Goal: Contribute content: Add original content to the website for others to see

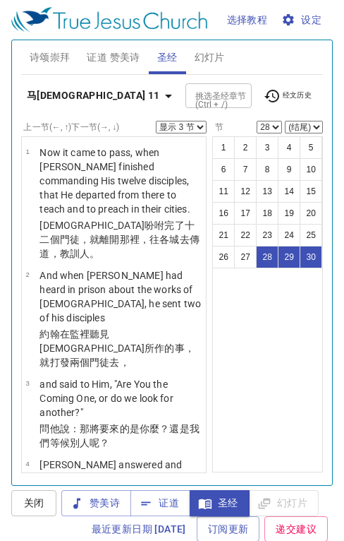
select select "3"
select select "28"
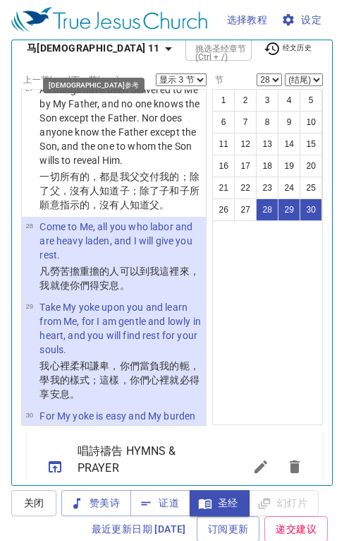
click at [160, 49] on icon "button" at bounding box center [168, 48] width 17 height 17
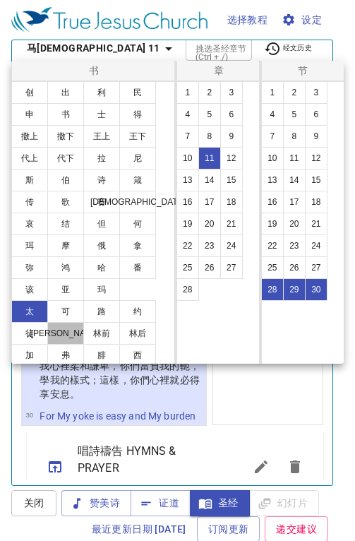
click at [64, 335] on button "罗" at bounding box center [65, 333] width 37 height 23
select select "1"
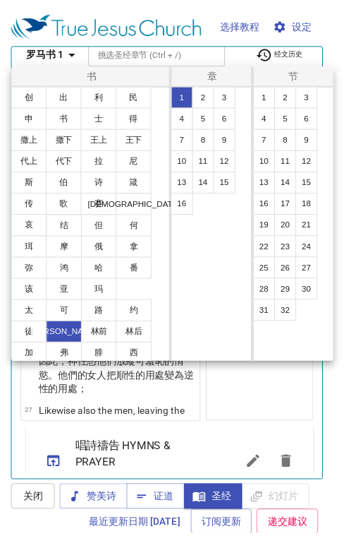
scroll to position [0, 0]
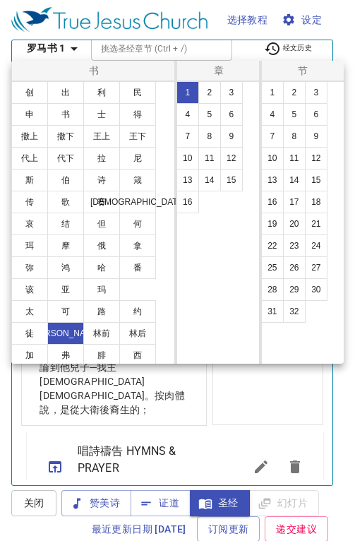
click at [234, 92] on button "3" at bounding box center [231, 92] width 23 height 23
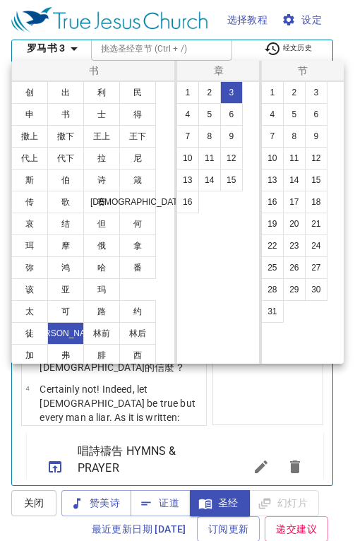
click at [289, 244] on button "23" at bounding box center [294, 245] width 23 height 23
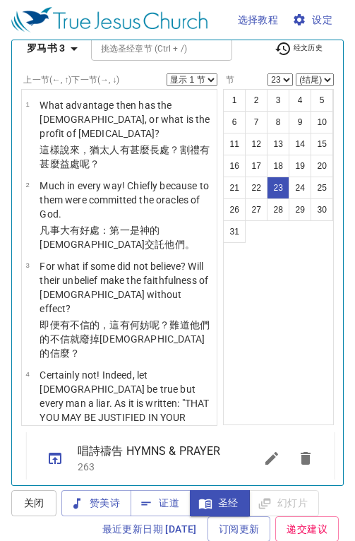
scroll to position [1967, 0]
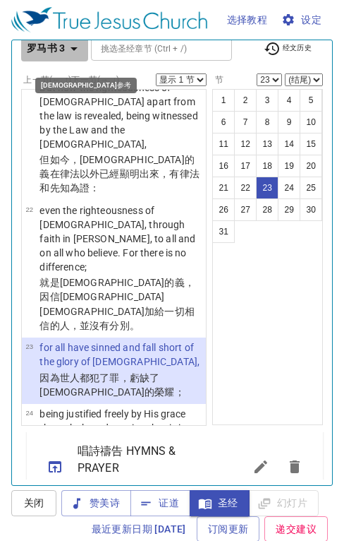
click at [71, 45] on icon "button" at bounding box center [74, 48] width 17 height 17
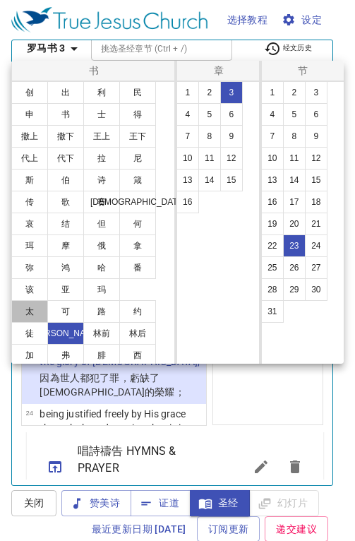
drag, startPoint x: 26, startPoint y: 315, endPoint x: 41, endPoint y: 278, distance: 39.6
click at [25, 314] on button "太" at bounding box center [29, 311] width 37 height 23
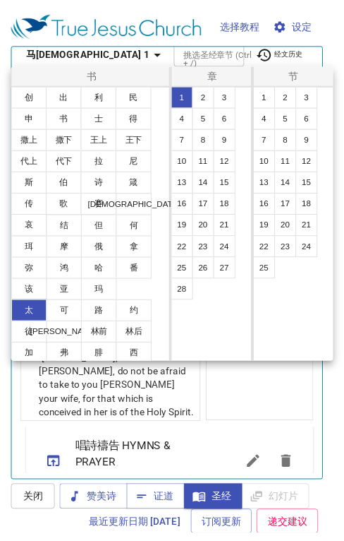
scroll to position [0, 0]
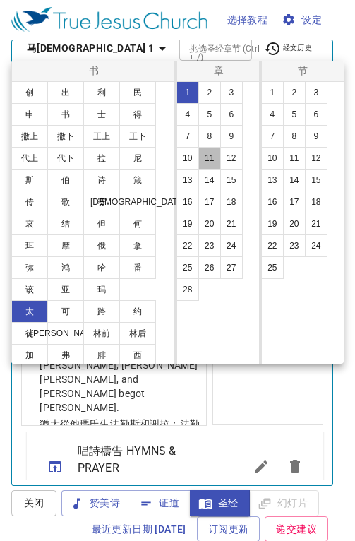
click at [212, 158] on button "11" at bounding box center [209, 158] width 23 height 23
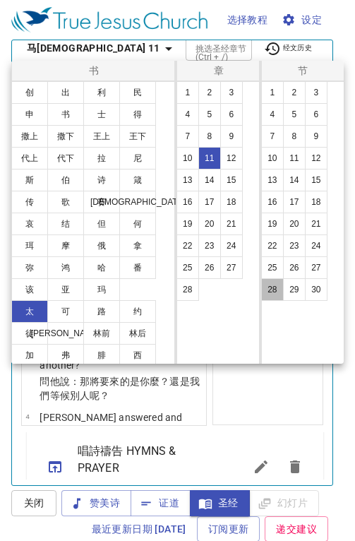
drag, startPoint x: 268, startPoint y: 289, endPoint x: 252, endPoint y: 288, distance: 16.2
click at [265, 291] on button "28" at bounding box center [272, 289] width 23 height 23
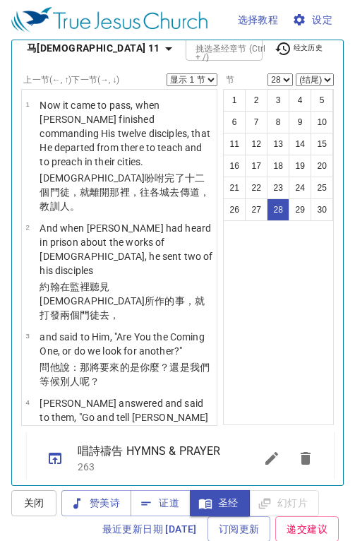
scroll to position [2871, 0]
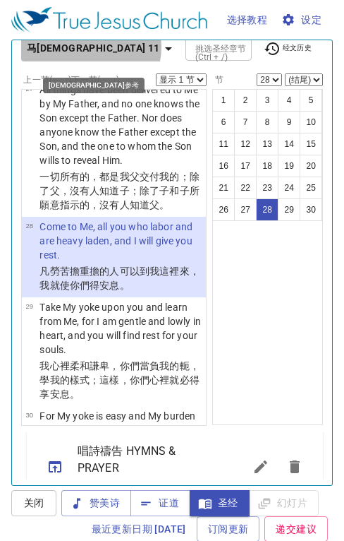
click at [165, 47] on icon "button" at bounding box center [168, 49] width 7 height 4
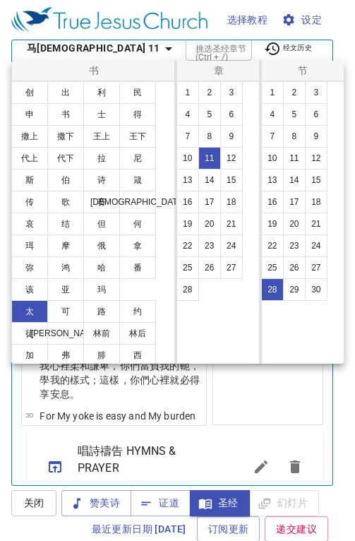
drag, startPoint x: 92, startPoint y: 49, endPoint x: 87, endPoint y: 58, distance: 10.8
click at [92, 52] on div at bounding box center [177, 270] width 355 height 541
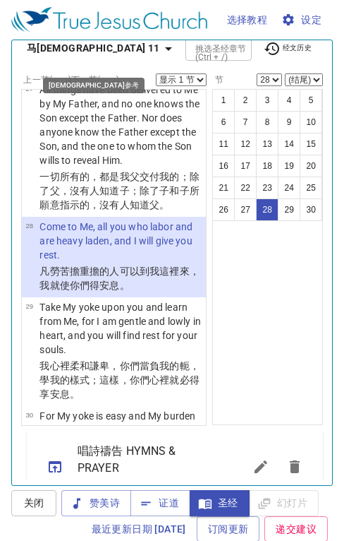
click at [160, 46] on icon "button" at bounding box center [168, 48] width 17 height 17
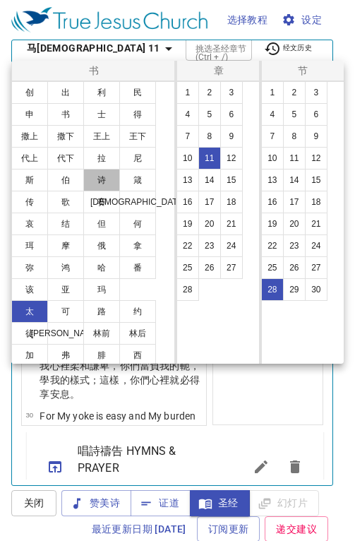
click at [97, 183] on button "诗" at bounding box center [101, 180] width 37 height 23
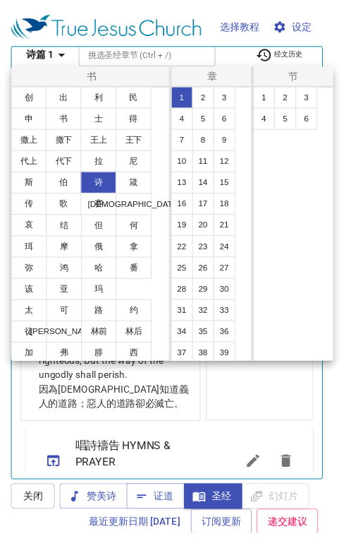
scroll to position [0, 0]
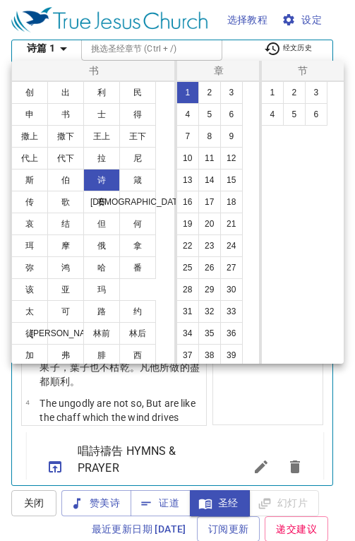
click at [209, 94] on button "2" at bounding box center [209, 92] width 23 height 23
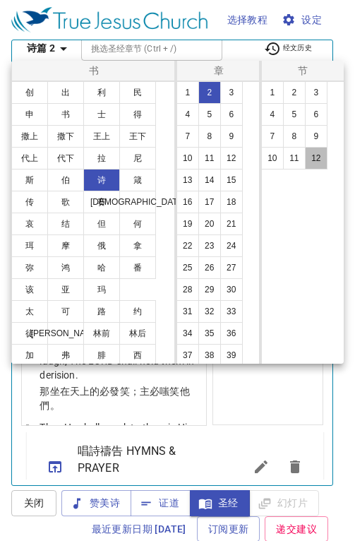
click at [321, 161] on button "12" at bounding box center [316, 158] width 23 height 23
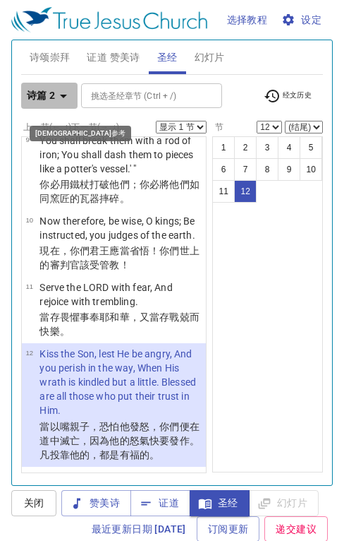
click at [66, 93] on icon "button" at bounding box center [63, 96] width 17 height 17
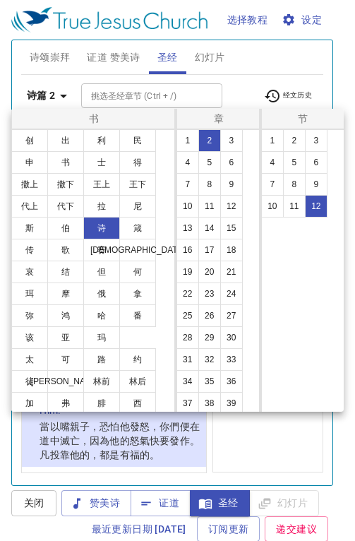
drag, startPoint x: 145, startPoint y: 359, endPoint x: 143, endPoint y: 348, distance: 10.7
click at [144, 359] on button "约" at bounding box center [137, 359] width 37 height 23
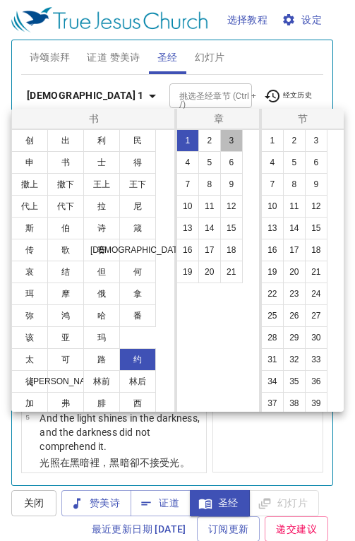
drag, startPoint x: 226, startPoint y: 141, endPoint x: 217, endPoint y: 152, distance: 14.6
click at [226, 142] on button "3" at bounding box center [231, 140] width 23 height 23
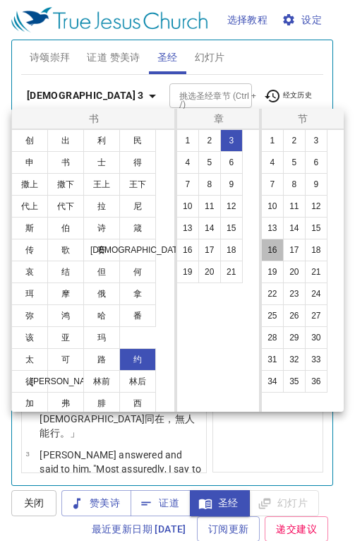
drag, startPoint x: 270, startPoint y: 253, endPoint x: 260, endPoint y: 254, distance: 9.9
click at [270, 253] on button "16" at bounding box center [272, 250] width 23 height 23
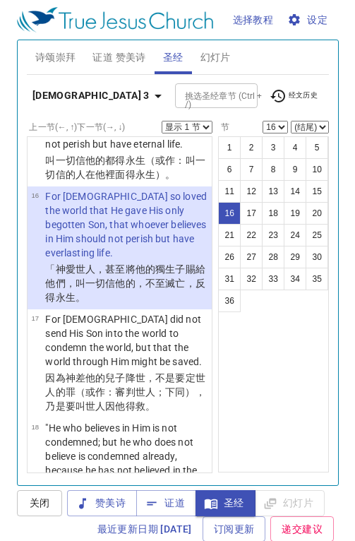
scroll to position [47, 0]
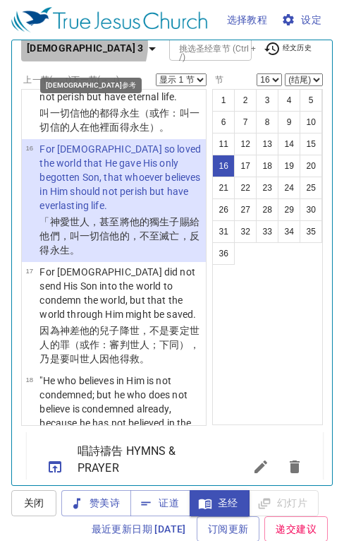
click at [144, 44] on icon "button" at bounding box center [152, 48] width 17 height 17
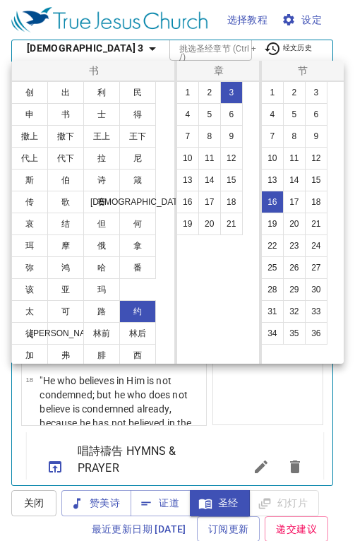
click at [73, 329] on button "罗" at bounding box center [65, 333] width 37 height 23
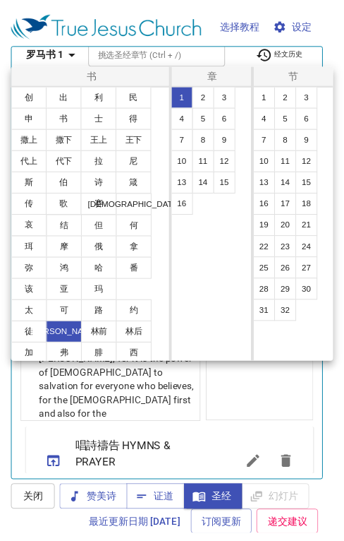
scroll to position [0, 0]
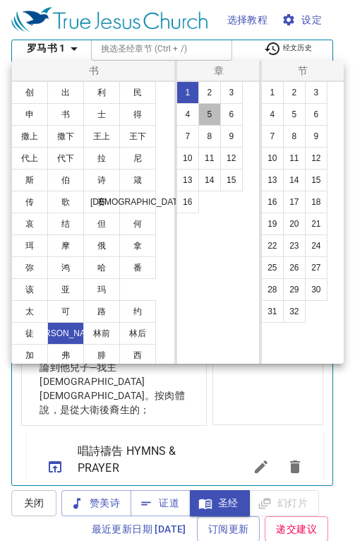
drag, startPoint x: 205, startPoint y: 114, endPoint x: 218, endPoint y: 117, distance: 13.2
click at [208, 115] on button "5" at bounding box center [209, 114] width 23 height 23
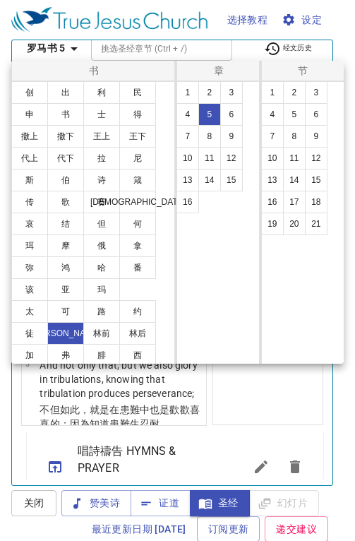
click at [272, 93] on button "1" at bounding box center [272, 92] width 23 height 23
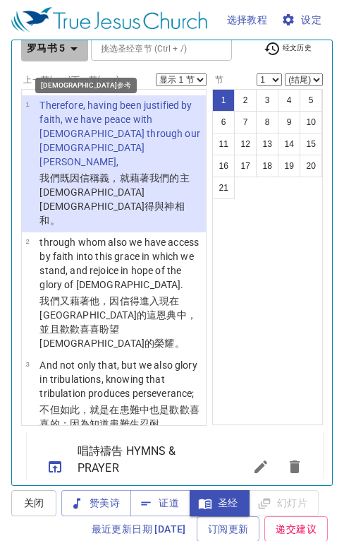
click at [76, 48] on icon "button" at bounding box center [74, 48] width 17 height 17
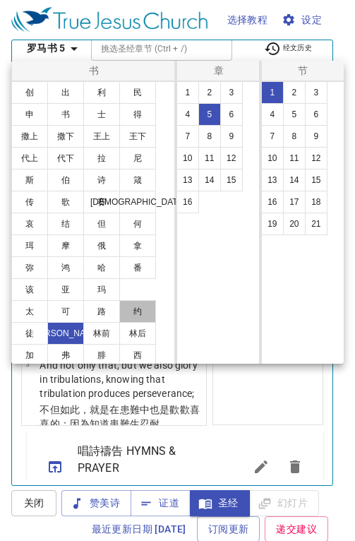
drag, startPoint x: 127, startPoint y: 303, endPoint x: 131, endPoint y: 294, distance: 9.2
click at [128, 303] on button "约" at bounding box center [137, 311] width 37 height 23
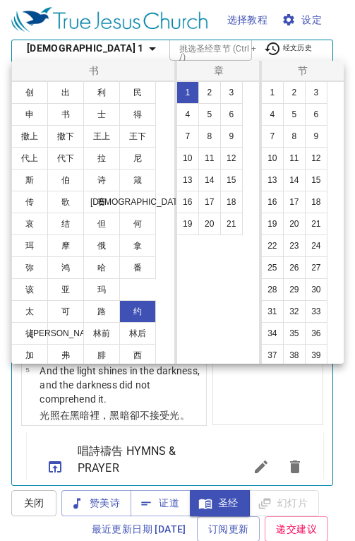
click at [191, 114] on button "4" at bounding box center [187, 114] width 23 height 23
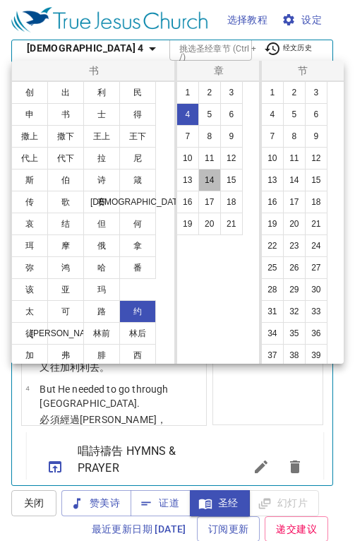
click at [211, 184] on button "14" at bounding box center [209, 180] width 23 height 23
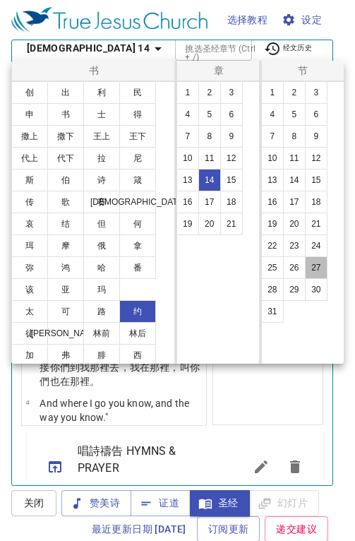
drag, startPoint x: 315, startPoint y: 268, endPoint x: 323, endPoint y: 318, distance: 50.7
click at [316, 269] on button "27" at bounding box center [316, 267] width 23 height 23
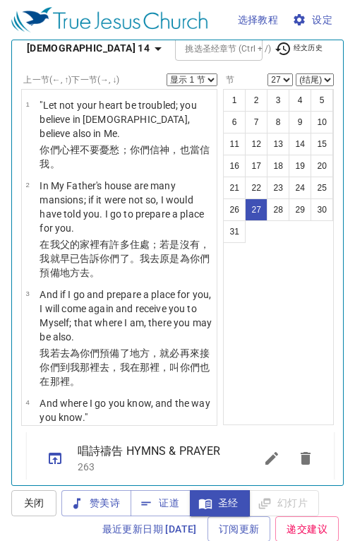
scroll to position [2791, 0]
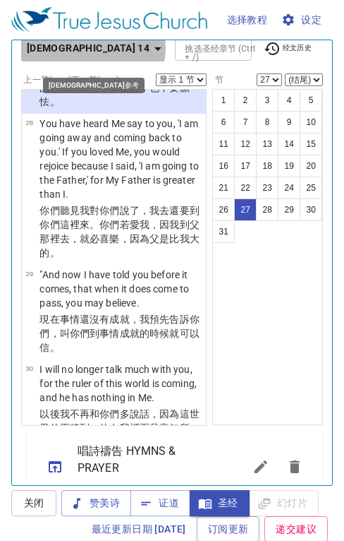
click at [150, 48] on icon "button" at bounding box center [158, 48] width 17 height 17
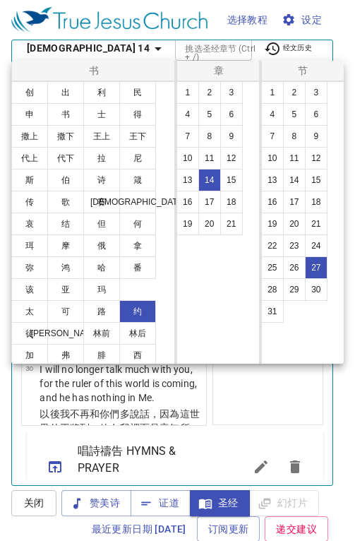
click at [185, 152] on button "10" at bounding box center [187, 158] width 23 height 23
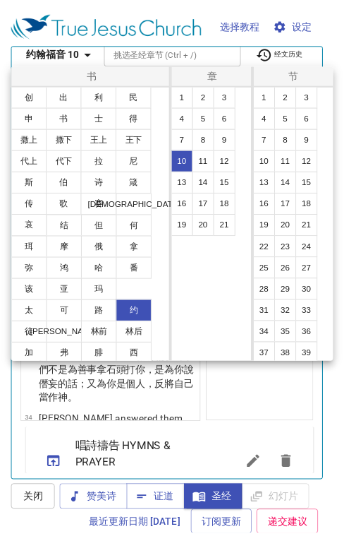
scroll to position [0, 0]
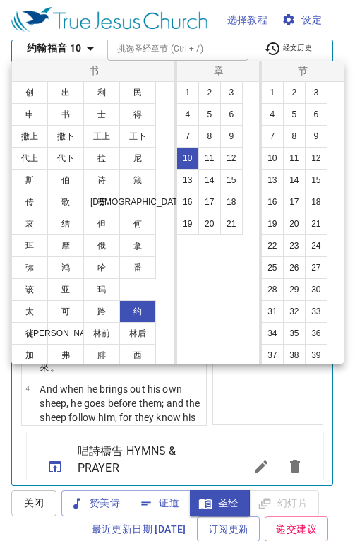
drag, startPoint x: 274, startPoint y: 162, endPoint x: 326, endPoint y: 378, distance: 222.9
click at [272, 164] on button "10" at bounding box center [272, 158] width 23 height 23
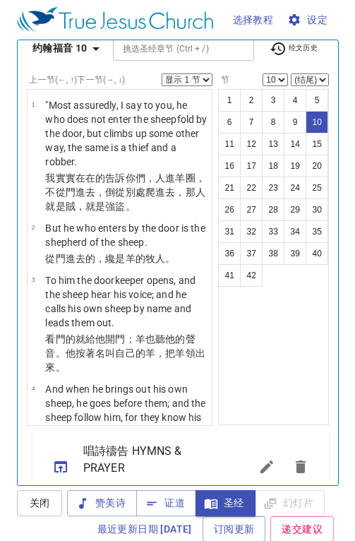
scroll to position [744, 0]
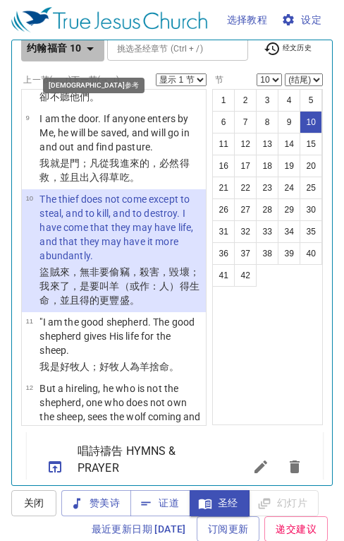
click at [91, 46] on icon "button" at bounding box center [90, 48] width 17 height 17
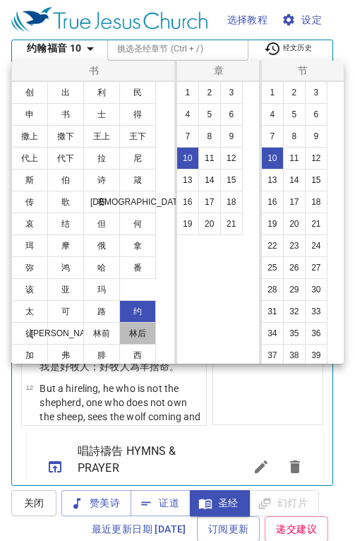
click at [131, 332] on button "林后" at bounding box center [137, 333] width 37 height 23
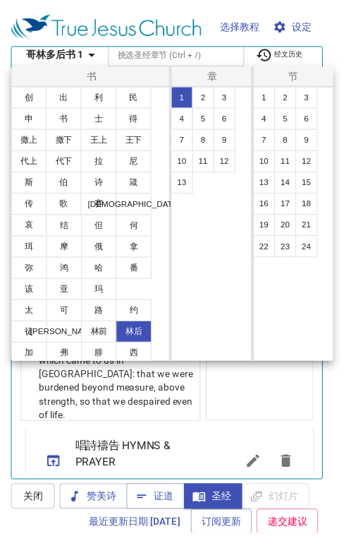
scroll to position [0, 0]
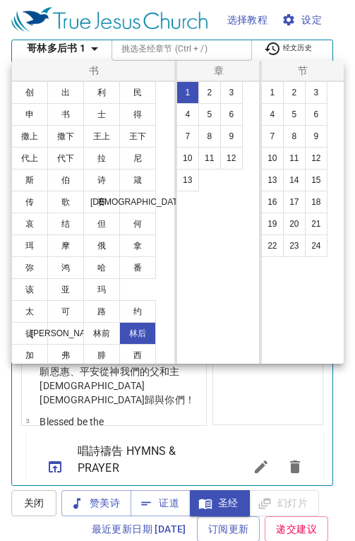
drag, startPoint x: 191, startPoint y: 107, endPoint x: 188, endPoint y: 116, distance: 8.9
click at [191, 109] on button "4" at bounding box center [187, 114] width 23 height 23
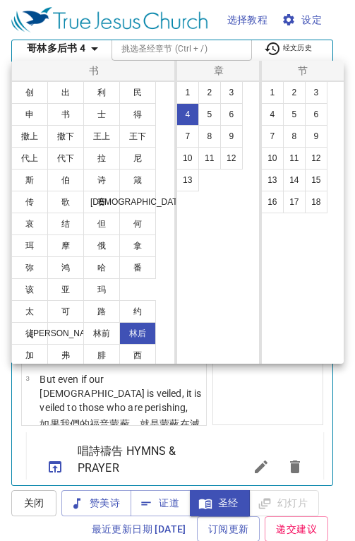
drag, startPoint x: 270, startPoint y: 205, endPoint x: 266, endPoint y: 211, distance: 7.3
click at [268, 205] on button "16" at bounding box center [272, 202] width 23 height 23
select select "16"
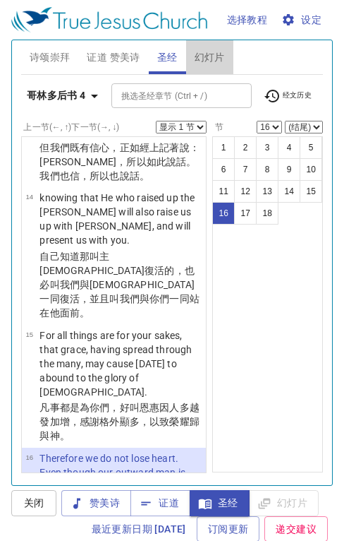
drag, startPoint x: 210, startPoint y: 58, endPoint x: 203, endPoint y: 63, distance: 9.2
click at [208, 58] on span "幻灯片" at bounding box center [210, 58] width 30 height 18
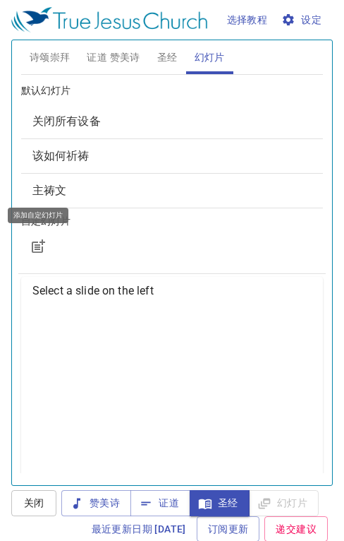
click at [39, 247] on icon "button" at bounding box center [38, 246] width 17 height 17
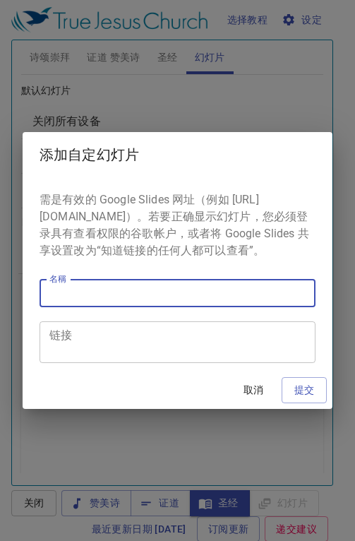
click at [92, 301] on input "名稱" at bounding box center [178, 293] width 276 height 28
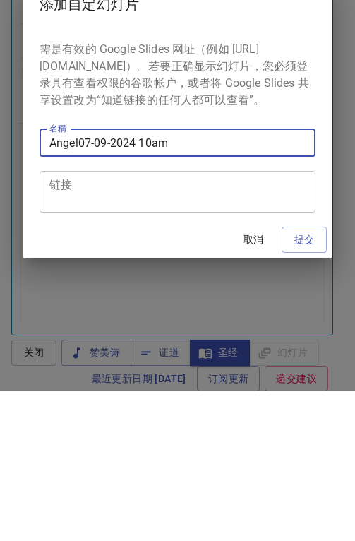
click at [78, 299] on input "Angel07-09-2024 10am" at bounding box center [178, 293] width 276 height 28
click at [139, 298] on input "Angel 07-09-2024 10am" at bounding box center [178, 293] width 276 height 28
type input "Angel 13-09-2025 10am"
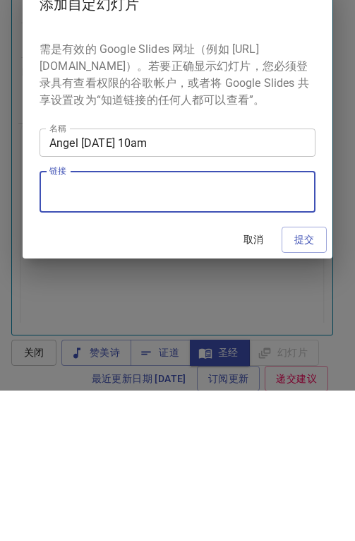
drag, startPoint x: 60, startPoint y: 347, endPoint x: 68, endPoint y: 347, distance: 7.8
click at [65, 346] on textarea "链接" at bounding box center [177, 342] width 256 height 27
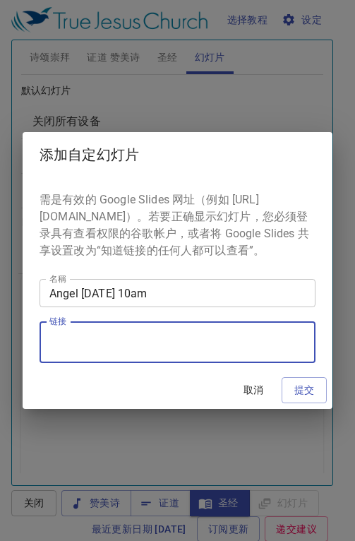
paste textarea "https://docs.google.com/presentation/d/1TCmz57kUxBuSg10ehNyF3HeWHD9HVpVvvBWy8qp…"
type textarea "https://docs.google.com/presentation/d/1TCmz57kUxBuSg10ehNyF3HeWHD9HVpVvvBWy8qp…"
click at [306, 397] on span "提交" at bounding box center [304, 390] width 23 height 18
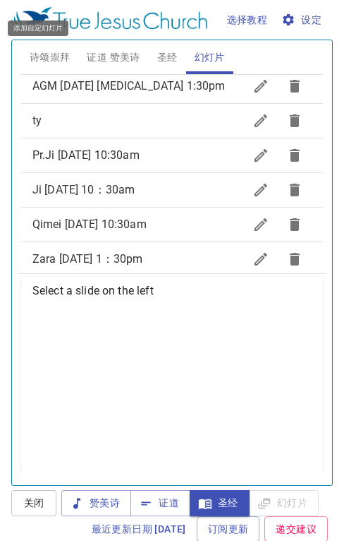
scroll to position [684, 0]
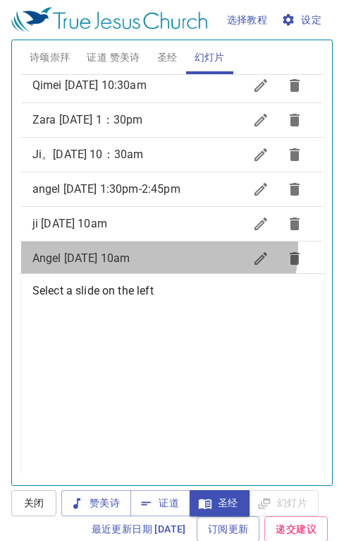
click at [157, 241] on div "Angel 13-09-2025 10am" at bounding box center [172, 258] width 302 height 34
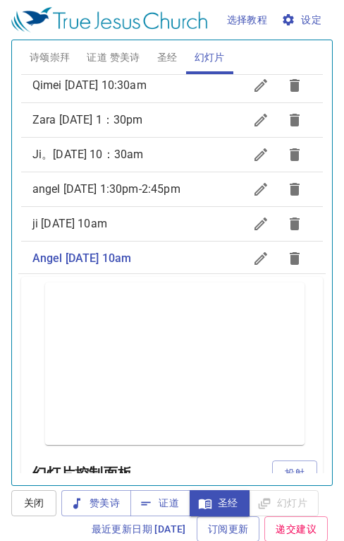
click at [284, 466] on span "投射" at bounding box center [295, 473] width 23 height 18
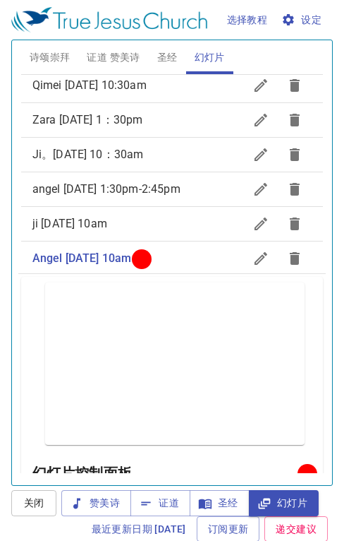
scroll to position [662, 0]
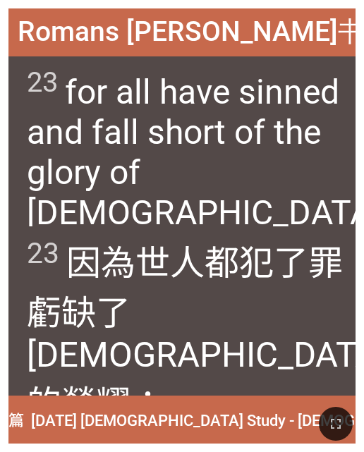
click at [193, 392] on div "23 因為 世人 都犯了罪 ，虧缺了 [DEMOGRAPHIC_DATA]的 榮耀 ；" at bounding box center [181, 312] width 347 height 170
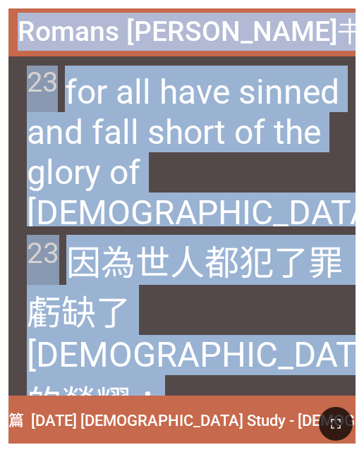
drag, startPoint x: 59, startPoint y: 32, endPoint x: 279, endPoint y: 378, distance: 410.6
click at [279, 378] on div "Romans [PERSON_NAME]书 3:23 Romans [PERSON_NAME]书 3:23 23 for all have sinned an…" at bounding box center [181, 225] width 347 height 435
copy div "Romans [PERSON_NAME]书 3:23 Romans [PERSON_NAME]书 3:23 23 for all have sinned an…"
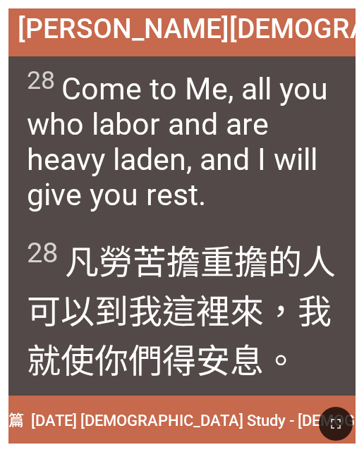
click at [42, 395] on div "28 凡 勞苦 擔重擔的 人可以到 我 這裡來 ，我 就使你們 得安息 。" at bounding box center [181, 312] width 347 height 170
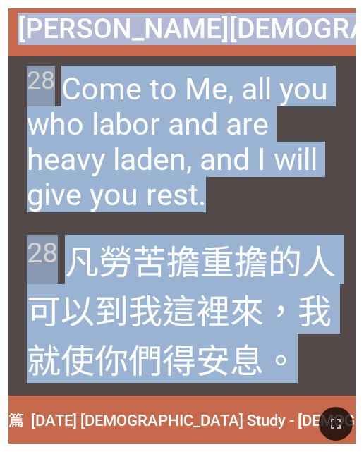
drag, startPoint x: 34, startPoint y: 28, endPoint x: 281, endPoint y: 380, distance: 430.8
click at [281, 380] on div "[PERSON_NAME][DEMOGRAPHIC_DATA] 11:28 [PERSON_NAME][DEMOGRAPHIC_DATA] 11:28 28 …" at bounding box center [181, 225] width 347 height 435
copy div "[PERSON_NAME][DEMOGRAPHIC_DATA] 11:28 [PERSON_NAME][DEMOGRAPHIC_DATA] 11:28 28 …"
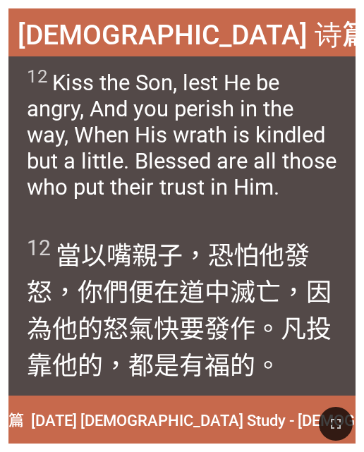
click at [126, 385] on div "12 當以嘴親 子 ，恐怕他發怒 ，你們便在道中 滅亡 ，因為他的怒氣 快要 發作 。凡投靠 他的，都是有福的 。" at bounding box center [181, 312] width 347 height 170
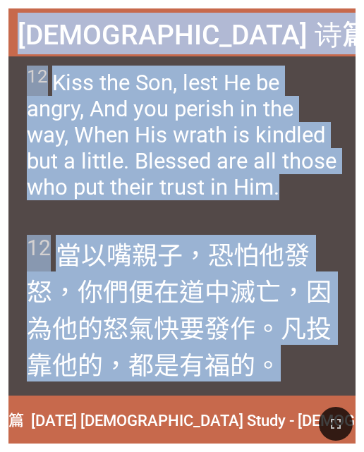
drag, startPoint x: 83, startPoint y: 28, endPoint x: 276, endPoint y: 392, distance: 412.4
click at [276, 392] on div "[DEMOGRAPHIC_DATA] 诗篇 2:12 [DEMOGRAPHIC_DATA] 诗篇 2:12 12 Kiss the Son, lest He …" at bounding box center [181, 225] width 347 height 435
copy div "[DEMOGRAPHIC_DATA] 诗篇 2:12 [DEMOGRAPHIC_DATA] 诗篇 2:12 12 Kiss the Son, lest He …"
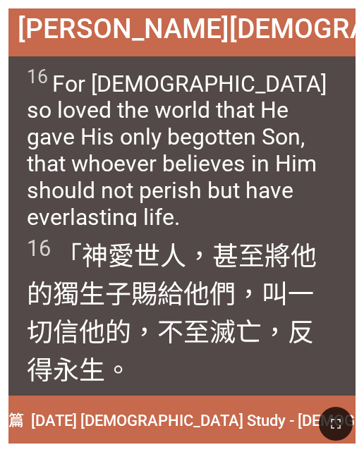
click at [147, 363] on span "16 「 神 愛 世人 ，甚至 將他的 獨生 子 賜給 他們，叫 一切 信 他的 ，不 至 滅亡 ，反 得 永 生 。" at bounding box center [182, 311] width 311 height 152
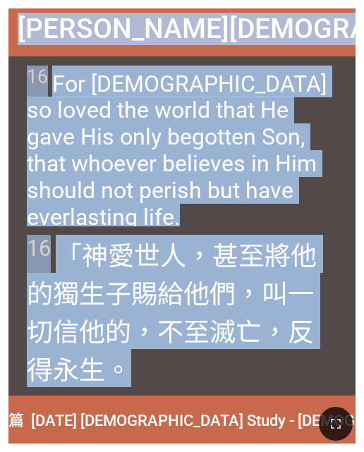
drag, startPoint x: 65, startPoint y: 32, endPoint x: 278, endPoint y: 374, distance: 403.3
click at [278, 374] on div "[PERSON_NAME][DEMOGRAPHIC_DATA][PERSON_NAME] 3:16 [PERSON_NAME][DEMOGRAPHIC_DAT…" at bounding box center [181, 225] width 347 height 435
copy div "[PERSON_NAME][DEMOGRAPHIC_DATA][PERSON_NAME] 3:16 [PERSON_NAME][DEMOGRAPHIC_DAT…"
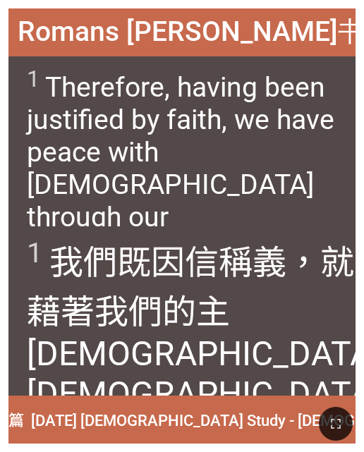
click at [97, 390] on div "1 我們既 因 信 稱義 ，就藉著 我們的 主 [DEMOGRAPHIC_DATA] 得 與 [DEMOGRAPHIC_DATA] 相和 。" at bounding box center [181, 312] width 347 height 170
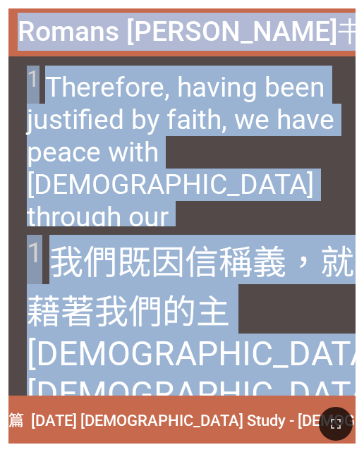
drag, startPoint x: 65, startPoint y: 33, endPoint x: 287, endPoint y: 372, distance: 404.8
click at [287, 372] on div "Romans [PERSON_NAME]书 5:1 [DEMOGRAPHIC_DATA][PERSON_NAME] 5:1 1 Therefore, havi…" at bounding box center [181, 225] width 347 height 435
copy div "Romans [PERSON_NAME]书 5:1 [DEMOGRAPHIC_DATA][PERSON_NAME] 5:1 1 Therefore, havi…"
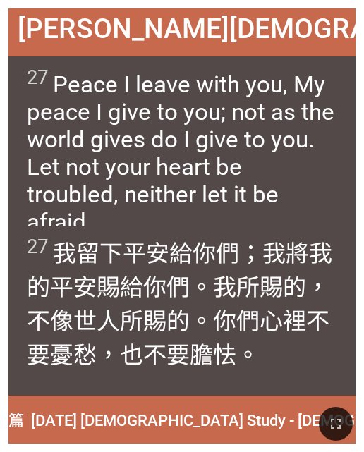
click at [95, 399] on div at bounding box center [182, 424] width 364 height 56
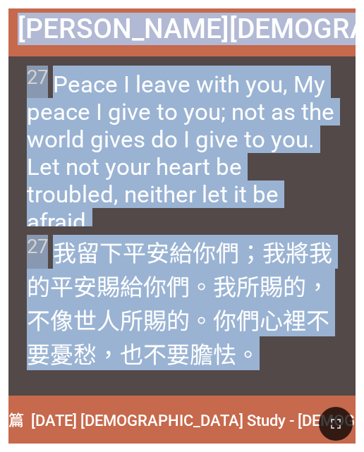
drag, startPoint x: 51, startPoint y: 30, endPoint x: 296, endPoint y: 371, distance: 419.6
click at [296, 371] on div "[PERSON_NAME][DEMOGRAPHIC_DATA][PERSON_NAME] 14:27 [PERSON_NAME][DEMOGRAPHIC_DA…" at bounding box center [181, 225] width 347 height 435
copy div "[PERSON_NAME][DEMOGRAPHIC_DATA][PERSON_NAME] 14:27 [PERSON_NAME][DEMOGRAPHIC_DA…"
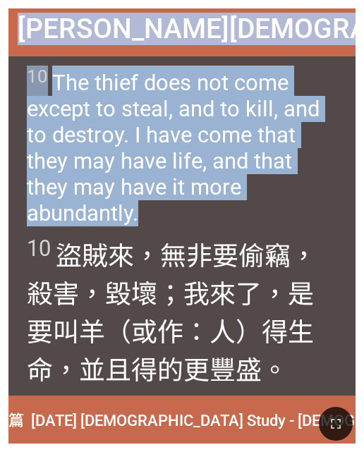
drag, startPoint x: 84, startPoint y: 224, endPoint x: 83, endPoint y: 232, distance: 7.1
click at [84, 224] on div "10 The thief does not come except to steal, and to kill, and to destroy. I have…" at bounding box center [181, 141] width 347 height 170
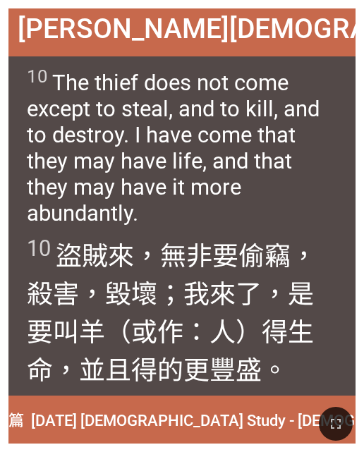
drag, startPoint x: 145, startPoint y: 361, endPoint x: 148, endPoint y: 353, distance: 9.2
click at [148, 353] on span "10 盜賊 來 ，無 非 要 偷竊 ，殺害 ，毀壞 ；我 來了 ，是要叫 羊（或作：人）得 生命 ，並且 得 的更豐盛 。" at bounding box center [182, 311] width 311 height 152
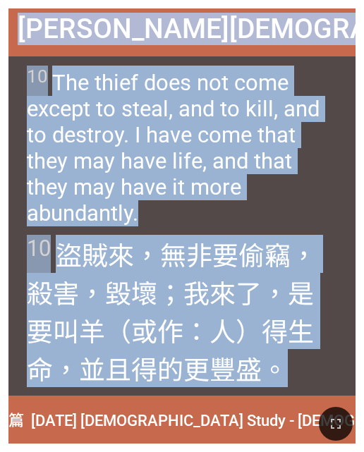
drag, startPoint x: 56, startPoint y: 30, endPoint x: 281, endPoint y: 380, distance: 415.3
click at [281, 380] on div "[PERSON_NAME][DEMOGRAPHIC_DATA][PERSON_NAME] 10:10 [PERSON_NAME][DEMOGRAPHIC_DA…" at bounding box center [181, 225] width 347 height 435
copy div "[PERSON_NAME][DEMOGRAPHIC_DATA][PERSON_NAME] 10:10 [PERSON_NAME][DEMOGRAPHIC_DA…"
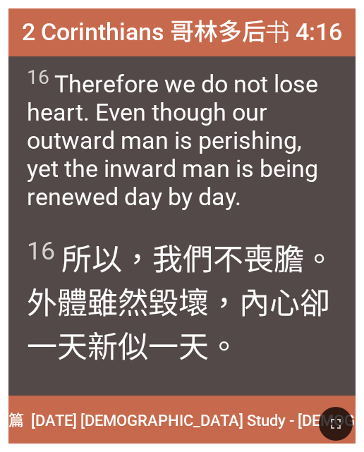
drag, startPoint x: 174, startPoint y: 309, endPoint x: 160, endPoint y: 313, distance: 14.7
click at [171, 311] on wg1499 "毀壞 ，內心 卻 一天 新 似 一天 。" at bounding box center [178, 325] width 303 height 79
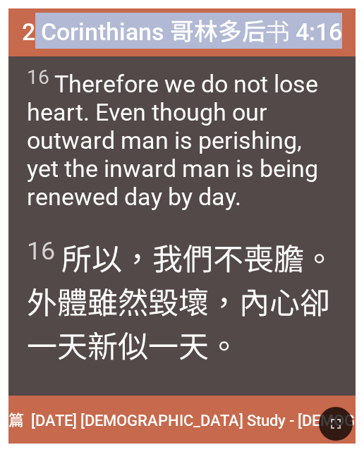
drag, startPoint x: 28, startPoint y: 30, endPoint x: 58, endPoint y: 57, distance: 40.0
click at [58, 57] on div "2 Corinthians 哥林多后书 4:16 2 Corinthians 哥林多后书 4:16 16 Therefore we do not lose h…" at bounding box center [181, 225] width 347 height 435
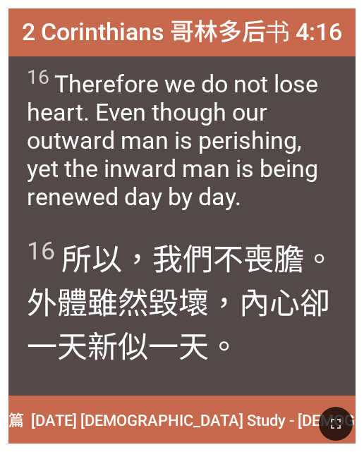
drag, startPoint x: 58, startPoint y: 57, endPoint x: 58, endPoint y: 159, distance: 101.6
click at [58, 157] on span "16 Therefore we do not lose heart. Even though our outward man is perishing, ye…" at bounding box center [182, 138] width 311 height 145
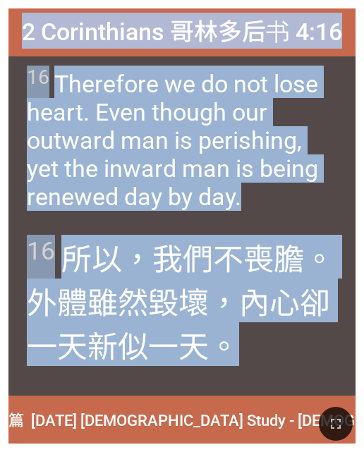
drag, startPoint x: 22, startPoint y: 25, endPoint x: 248, endPoint y: 352, distance: 397.2
click at [248, 352] on div "2 Corinthians 哥林多后书 4:16 2 Corinthians 哥林多后书 4:16 16 Therefore we do not lose h…" at bounding box center [181, 225] width 347 height 435
drag, startPoint x: 248, startPoint y: 352, endPoint x: 128, endPoint y: 283, distance: 137.9
copy div "2 Corinthians 哥林多后书 4:16 2 Corinthians 哥林多后书 4:16 16 Therefore we do not lose h…"
